Goal: Information Seeking & Learning: Learn about a topic

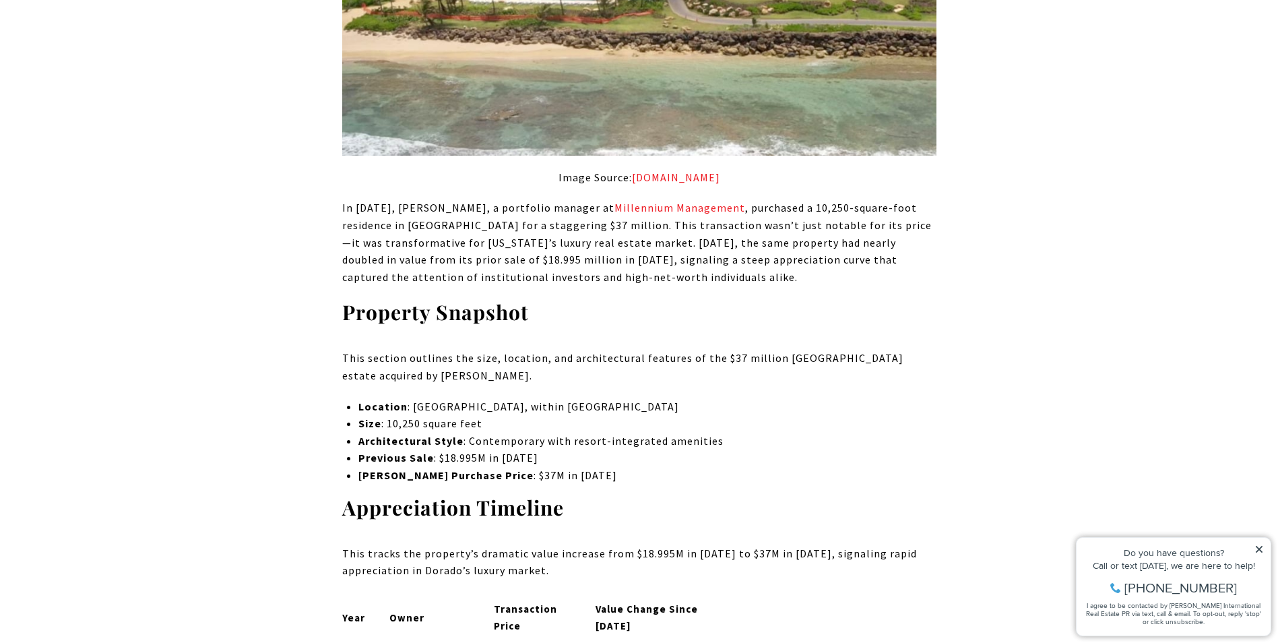
scroll to position [1212, 0]
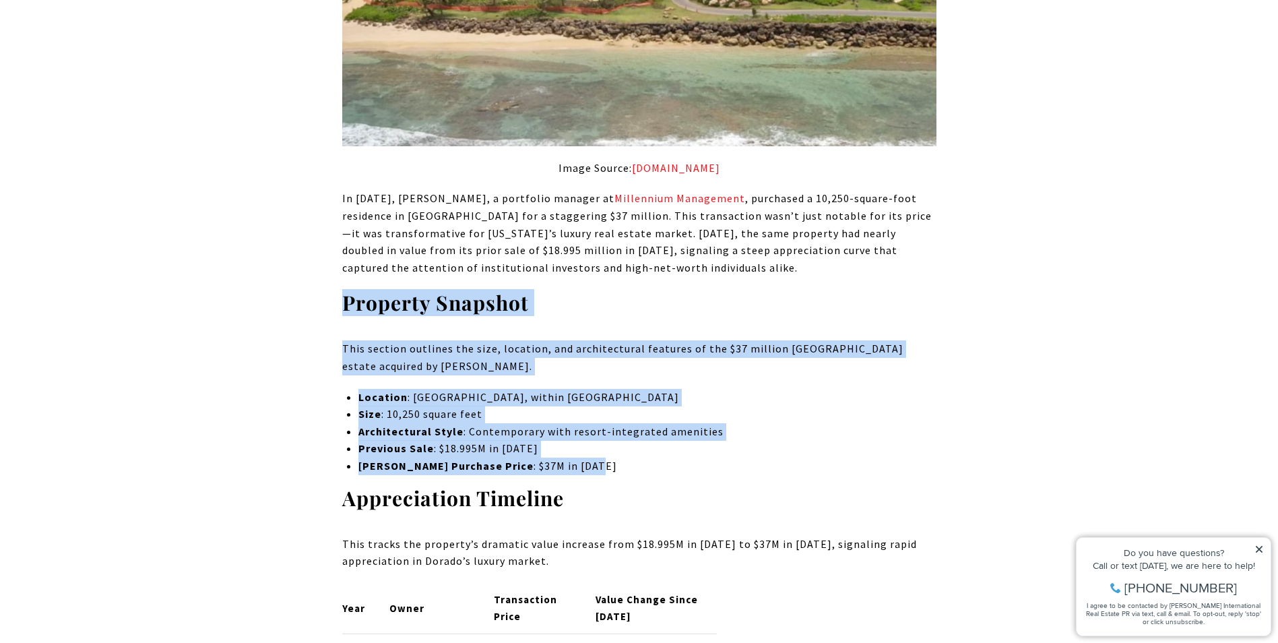
drag, startPoint x: 604, startPoint y: 471, endPoint x: 326, endPoint y: 307, distance: 322.7
drag, startPoint x: 326, startPoint y: 307, endPoint x: 262, endPoint y: 399, distance: 112.3
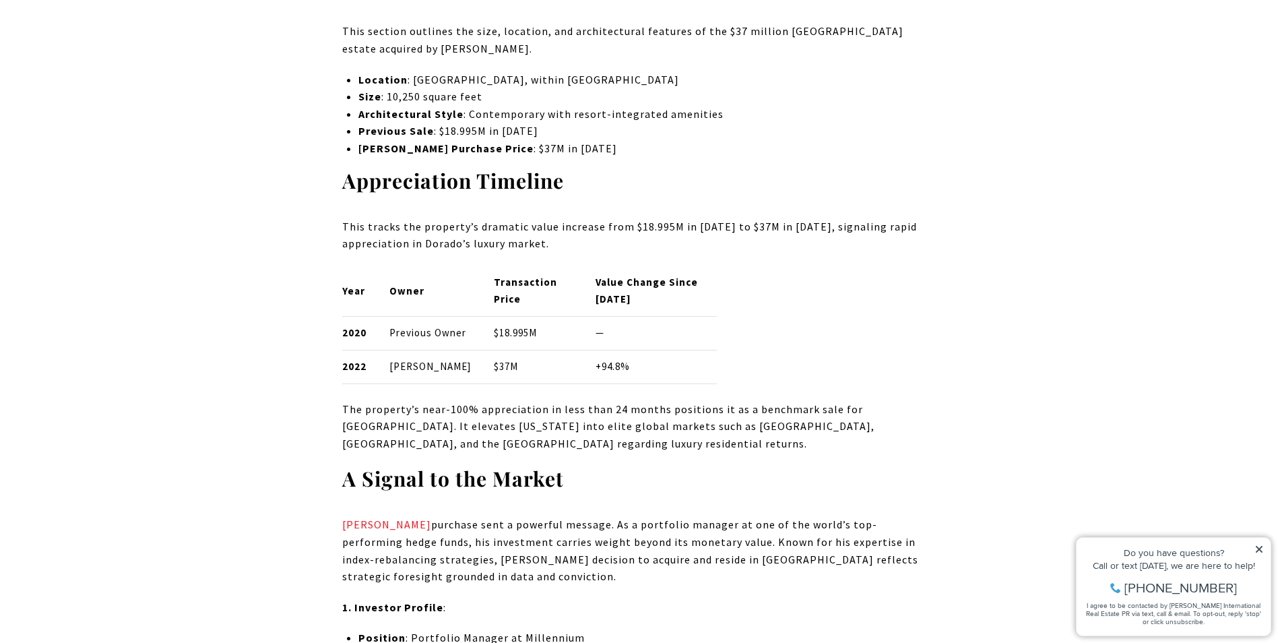
scroll to position [1549, 0]
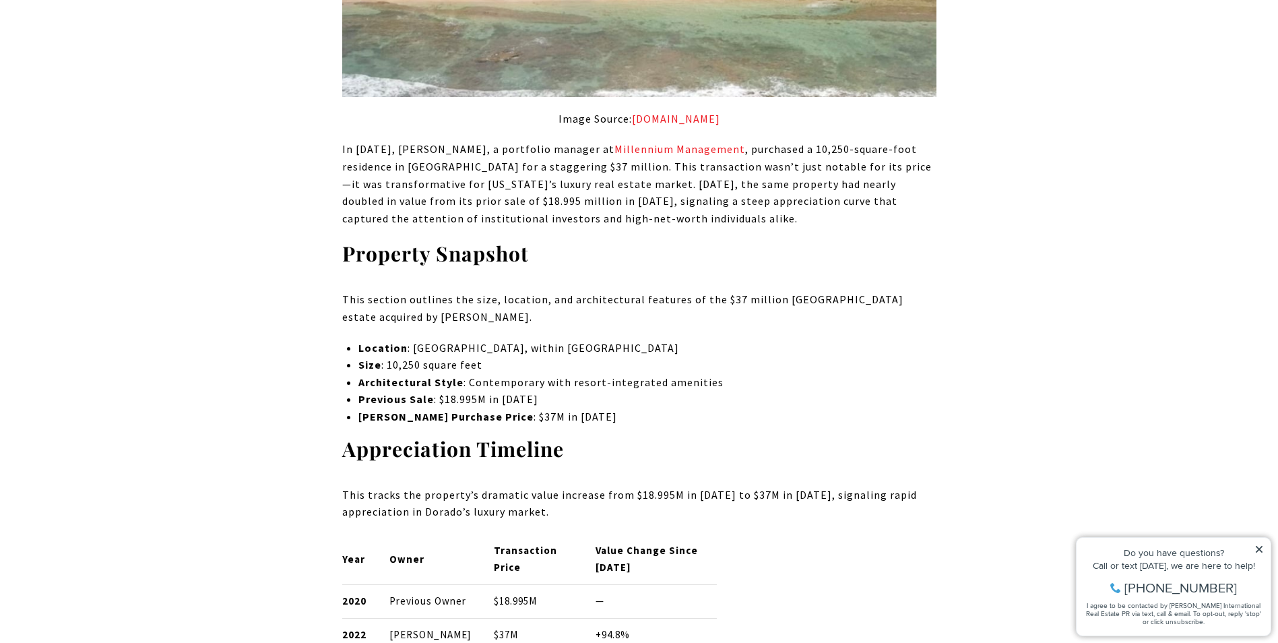
scroll to position [1280, 0]
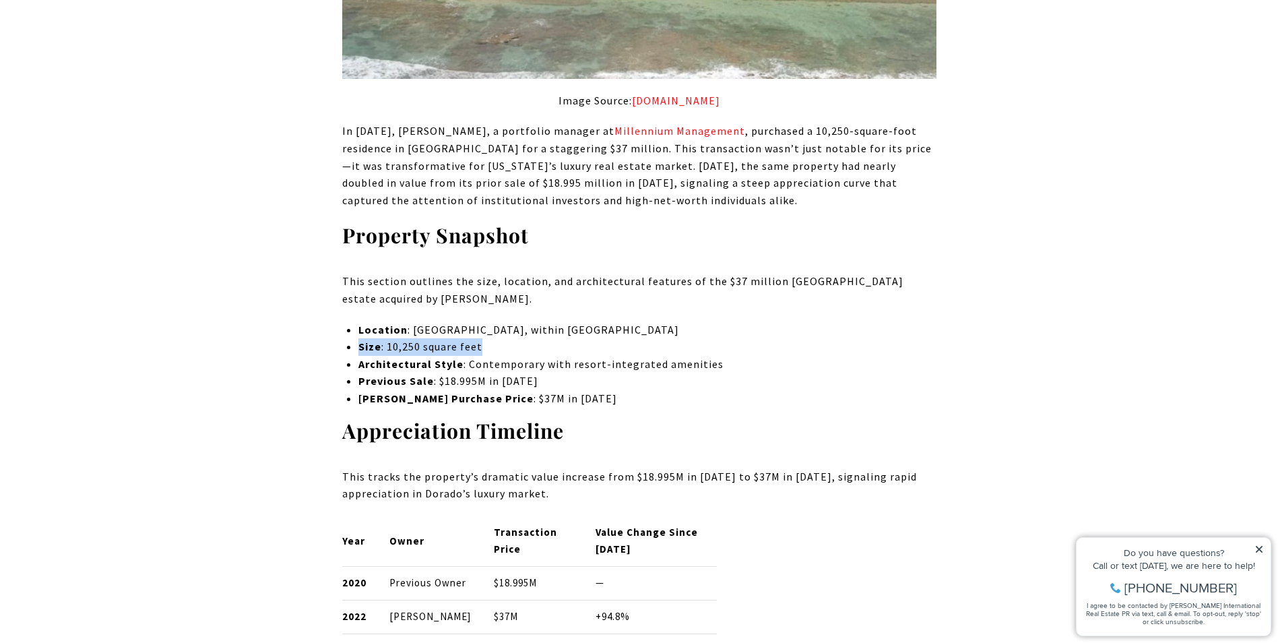
drag, startPoint x: 488, startPoint y: 348, endPoint x: 358, endPoint y: 350, distance: 130.0
drag, startPoint x: 358, startPoint y: 350, endPoint x: 242, endPoint y: 384, distance: 120.6
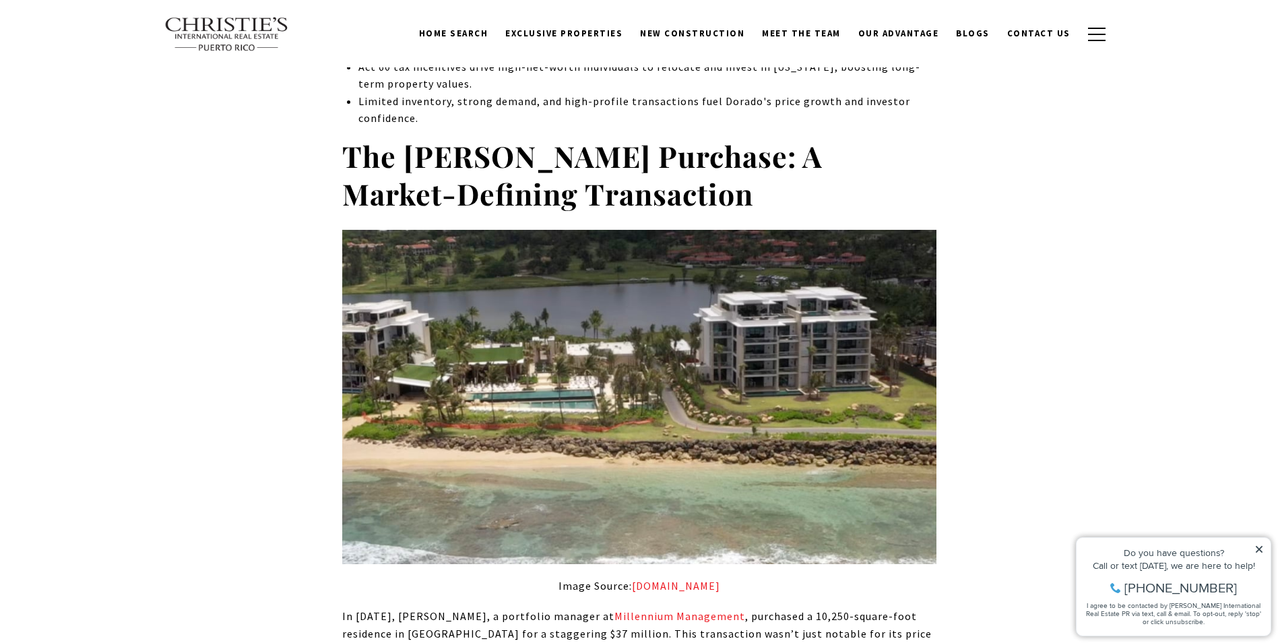
scroll to position [878, 0]
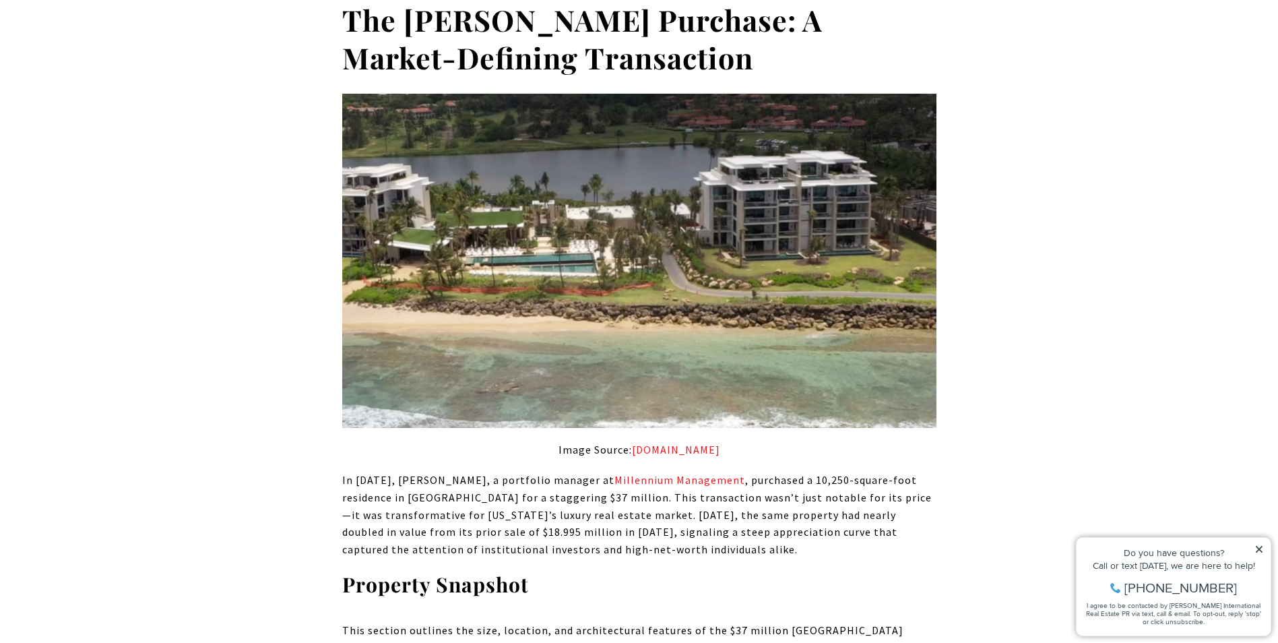
scroll to position [932, 0]
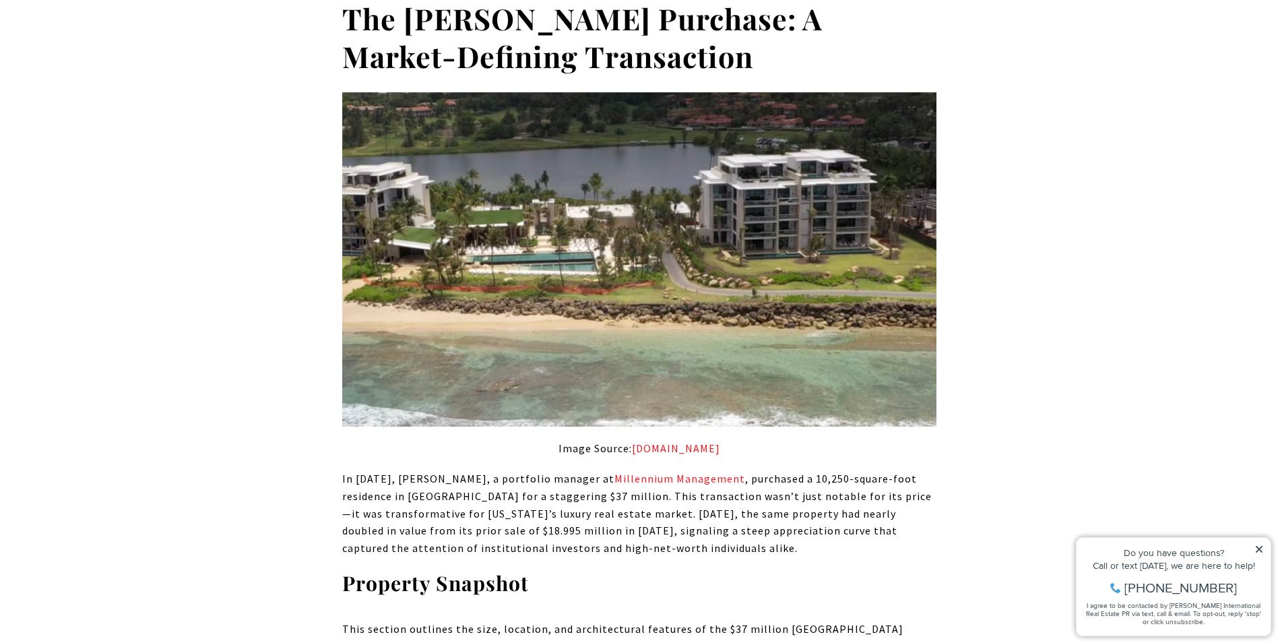
click at [1257, 547] on icon at bounding box center [1258, 549] width 7 height 7
